Goal: Information Seeking & Learning: Find specific fact

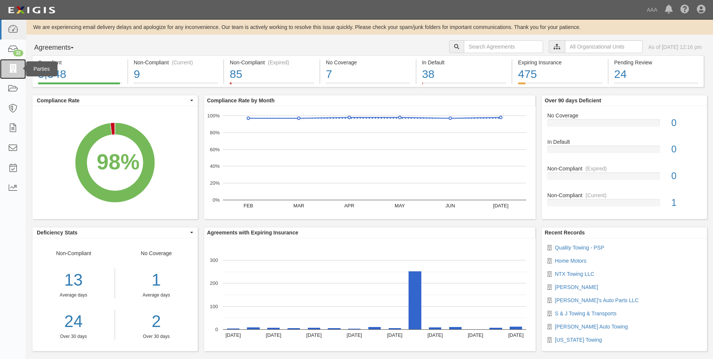
click at [14, 70] on icon at bounding box center [13, 69] width 11 height 9
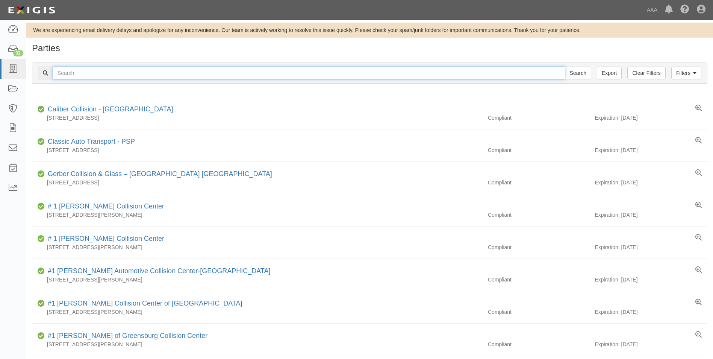
click at [82, 71] on input "text" at bounding box center [309, 73] width 513 height 13
type input "31771"
click at [565, 67] on input "Search" at bounding box center [578, 73] width 26 height 13
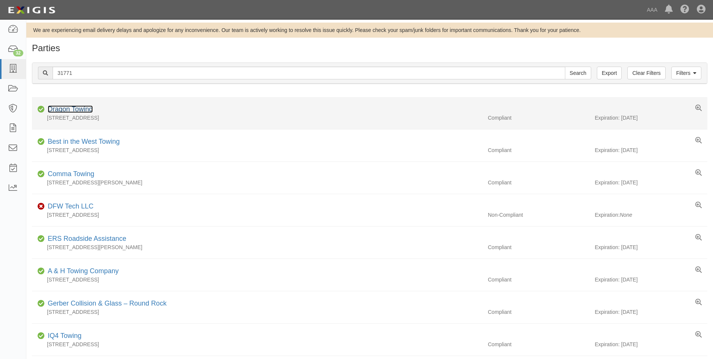
click at [71, 110] on link "Dragon Towing" at bounding box center [70, 109] width 45 height 8
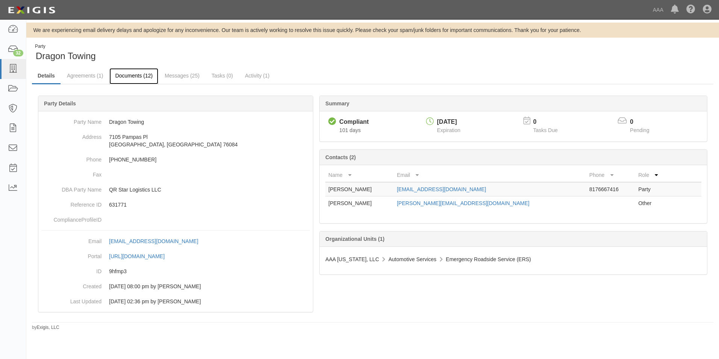
click at [136, 72] on link "Documents (12)" at bounding box center [133, 76] width 49 height 16
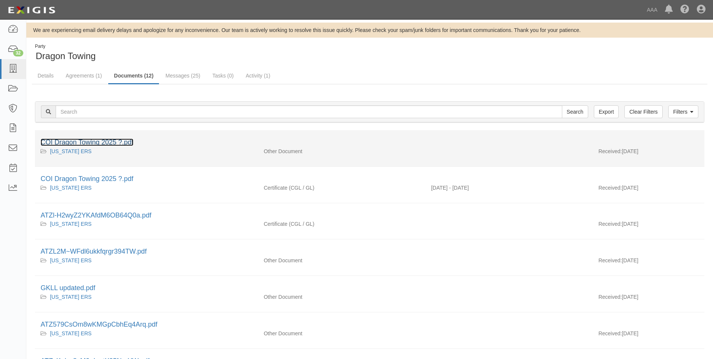
click at [113, 141] on link "COI Dragon Towing 2025 ?.pdf" at bounding box center [87, 142] width 93 height 8
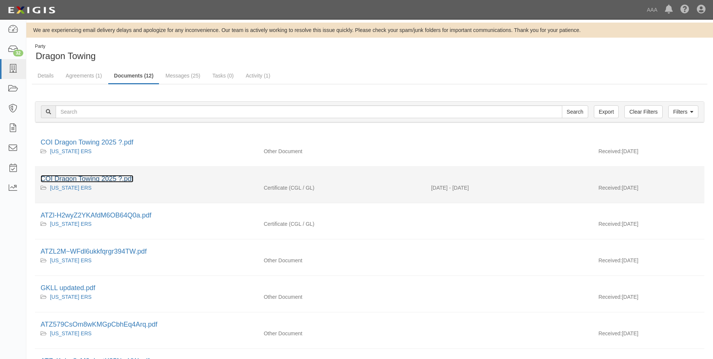
click at [95, 177] on link "COI Dragon Towing 2025 ?.pdf" at bounding box center [87, 179] width 93 height 8
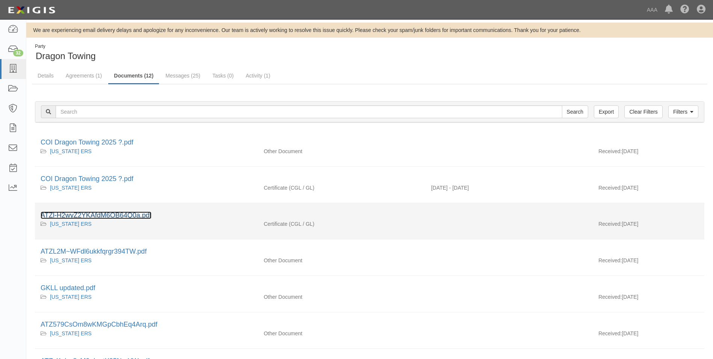
click at [89, 215] on link "ATZl-H2wyZ2YKAfdM6OB64Q0a.pdf" at bounding box center [96, 215] width 111 height 8
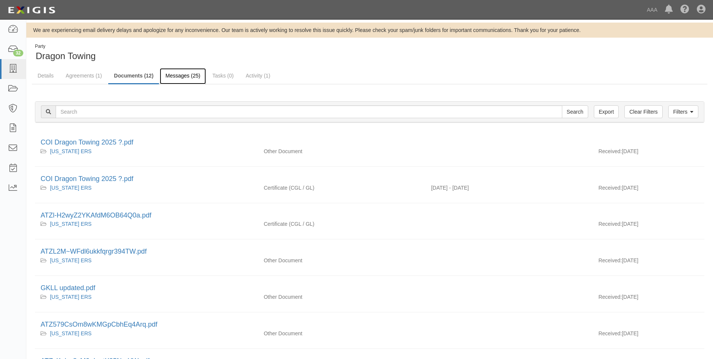
click at [176, 74] on link "Messages (25)" at bounding box center [183, 76] width 46 height 16
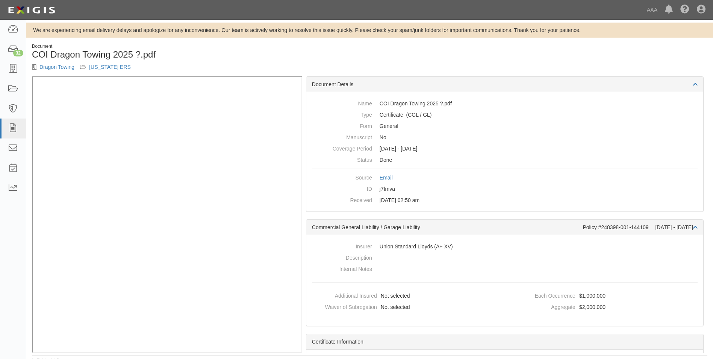
scroll to position [5, 0]
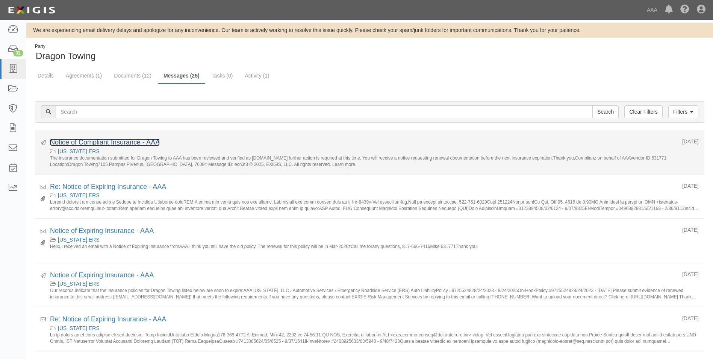
click at [107, 143] on link "Notice of Compliant Insurance - AAA" at bounding box center [105, 142] width 110 height 8
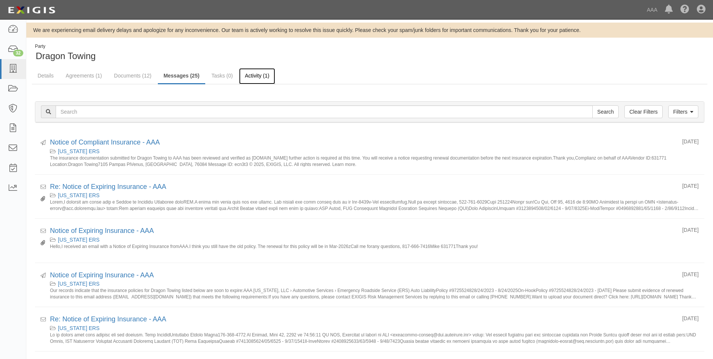
click at [256, 73] on link "Activity (1)" at bounding box center [257, 76] width 36 height 16
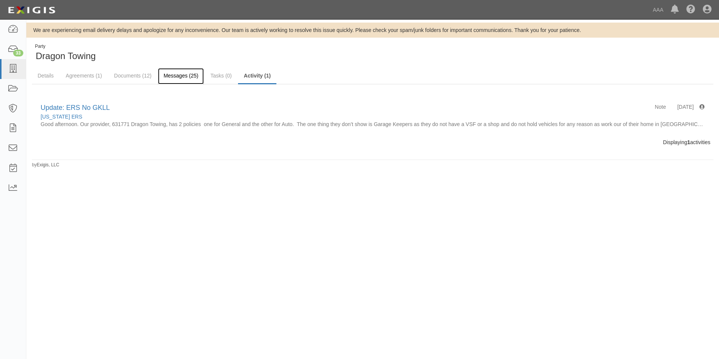
click at [183, 76] on link "Messages (25)" at bounding box center [181, 76] width 46 height 16
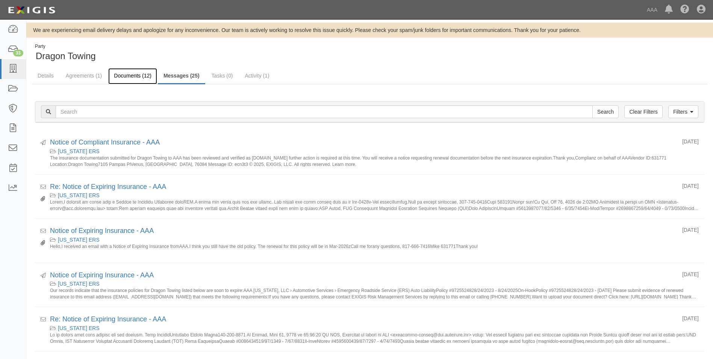
click at [136, 74] on link "Documents (12)" at bounding box center [132, 76] width 49 height 16
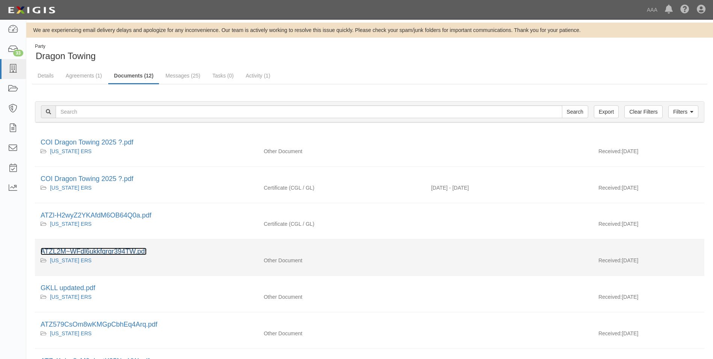
click at [103, 251] on link "ATZL2M~WFdl6ukkfqrgr394TW.pdf" at bounding box center [94, 251] width 106 height 8
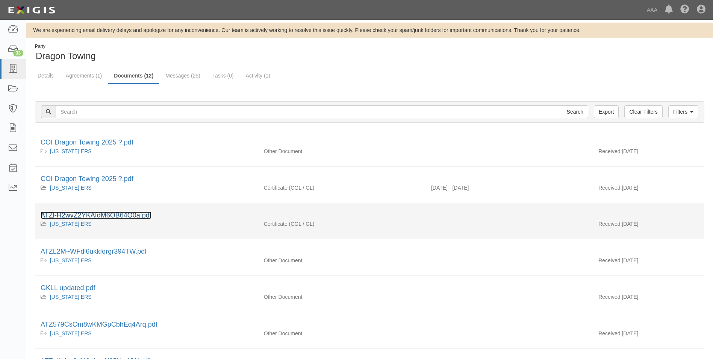
click at [100, 212] on link "ATZl-H2wyZ2YKAfdM6OB64Q0a.pdf" at bounding box center [96, 215] width 111 height 8
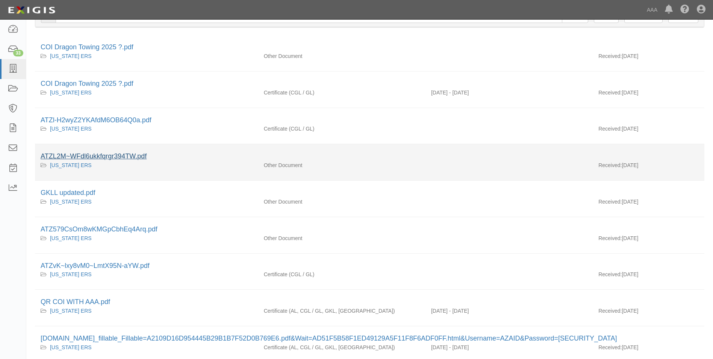
scroll to position [150, 0]
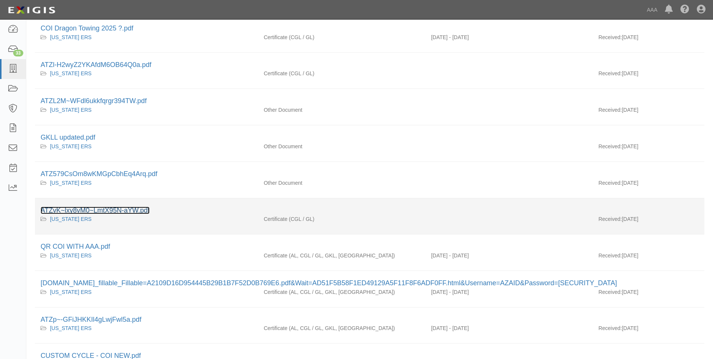
click at [95, 211] on link "ATZvK~lxy8vM0~LmtX95N-aYW.pdf" at bounding box center [95, 210] width 109 height 8
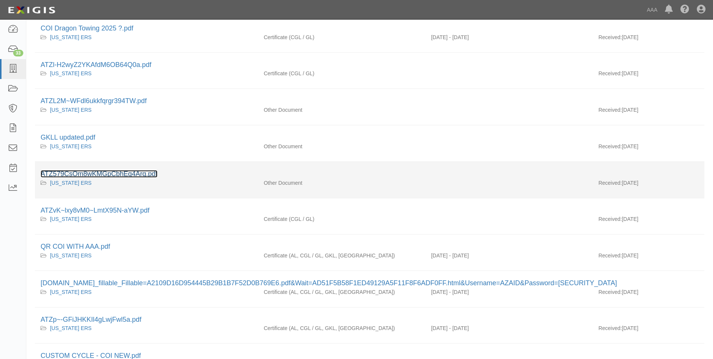
click at [76, 173] on link "ATZ579CsOm8wKMGpCbhEq4Arq.pdf" at bounding box center [99, 174] width 117 height 8
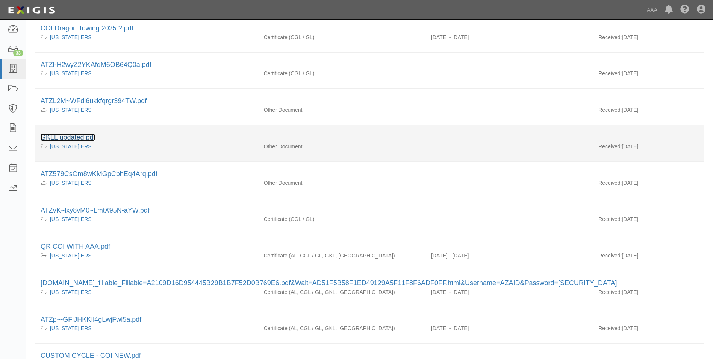
click at [75, 136] on link "GKLL updated.pdf" at bounding box center [68, 137] width 55 height 8
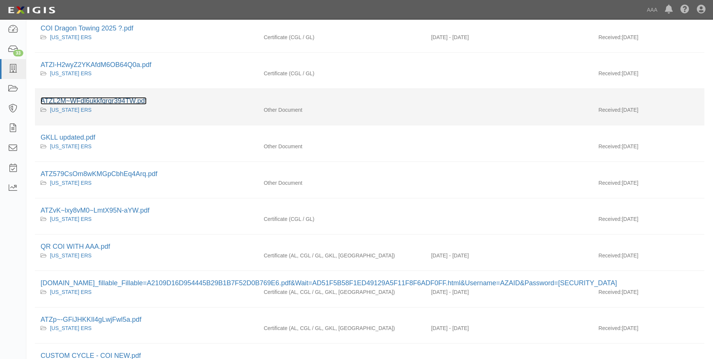
click at [74, 102] on link "ATZL2M~WFdl6ukkfqrgr394TW.pdf" at bounding box center [94, 101] width 106 height 8
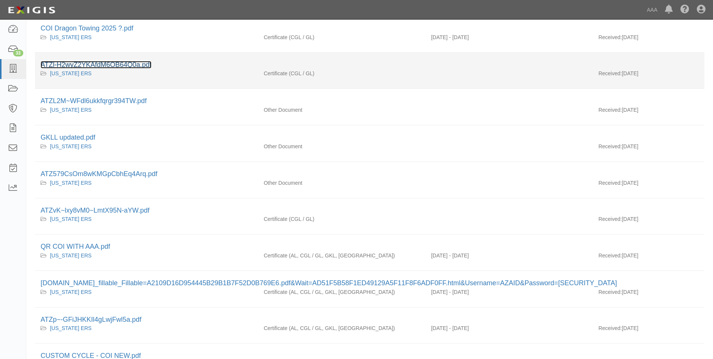
click at [102, 63] on link "ATZl-H2wyZ2YKAfdM6OB64Q0a.pdf" at bounding box center [96, 65] width 111 height 8
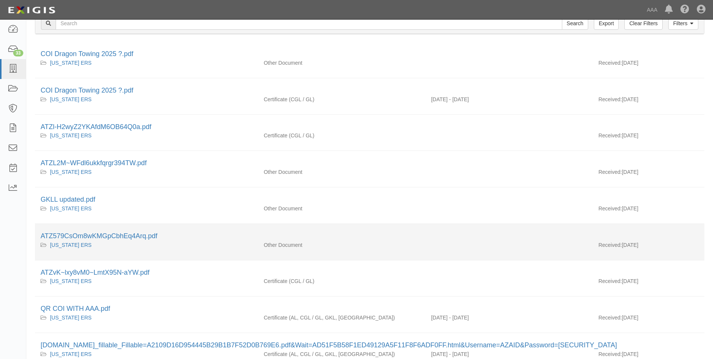
scroll to position [75, 0]
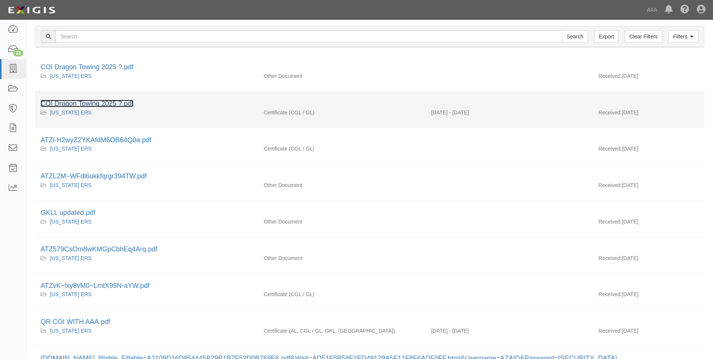
click at [83, 103] on link "COI Dragon Towing 2025 ?.pdf" at bounding box center [87, 104] width 93 height 8
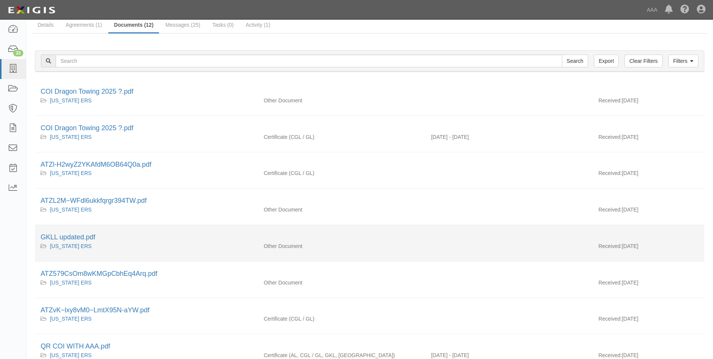
scroll to position [38, 0]
